Goal: Task Accomplishment & Management: Manage account settings

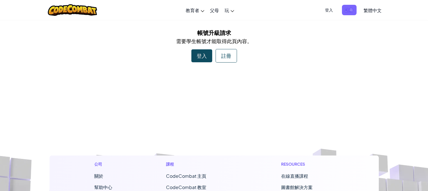
drag, startPoint x: 195, startPoint y: 68, endPoint x: 197, endPoint y: 64, distance: 4.5
click at [197, 65] on div "切換導覽 教育者 創建免費帳號 學校和地區解決方案 教師工具包預覽 標準對齊 效能研究 成功故事 專業發展 編程一小時 贈款與資金資源 請求演示或報價 父母 …" at bounding box center [214, 188] width 428 height 376
click at [200, 49] on div "登入" at bounding box center [201, 55] width 21 height 13
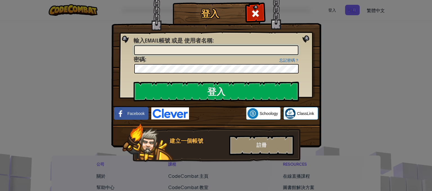
click at [176, 49] on input "輸入Email帳號 或是 使用者名稱 :" at bounding box center [216, 50] width 164 height 10
type input "I"
type input "i"
type input "ICanCode_Summer2025"
click at [241, 81] on img at bounding box center [216, 65] width 210 height 164
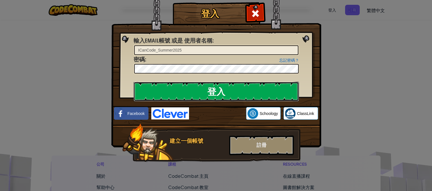
click at [234, 95] on input "登入" at bounding box center [217, 92] width 166 height 20
